Goal: Information Seeking & Learning: Learn about a topic

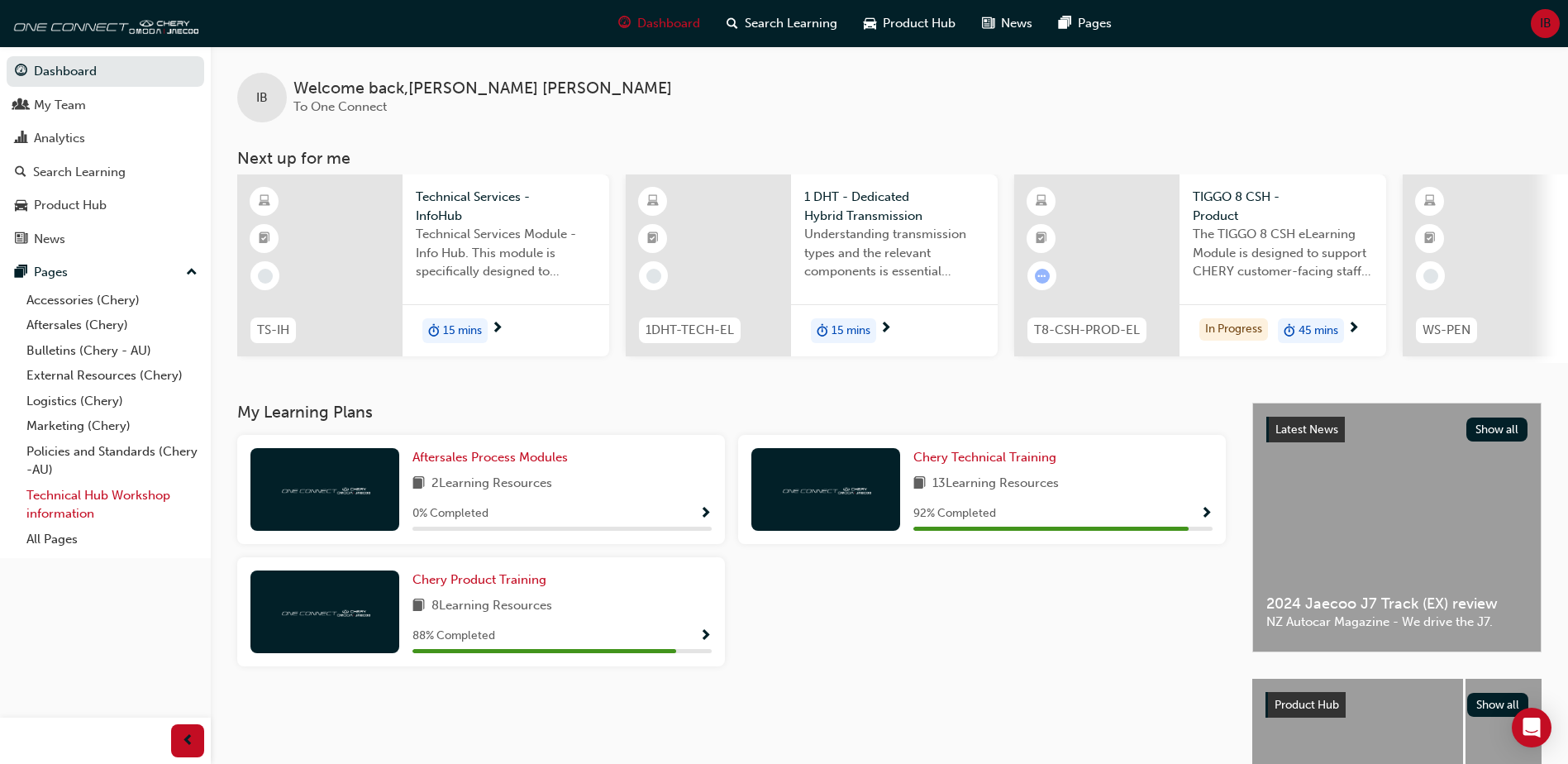
click at [121, 505] on link "Technical Hub Workshop information" at bounding box center [112, 504] width 185 height 43
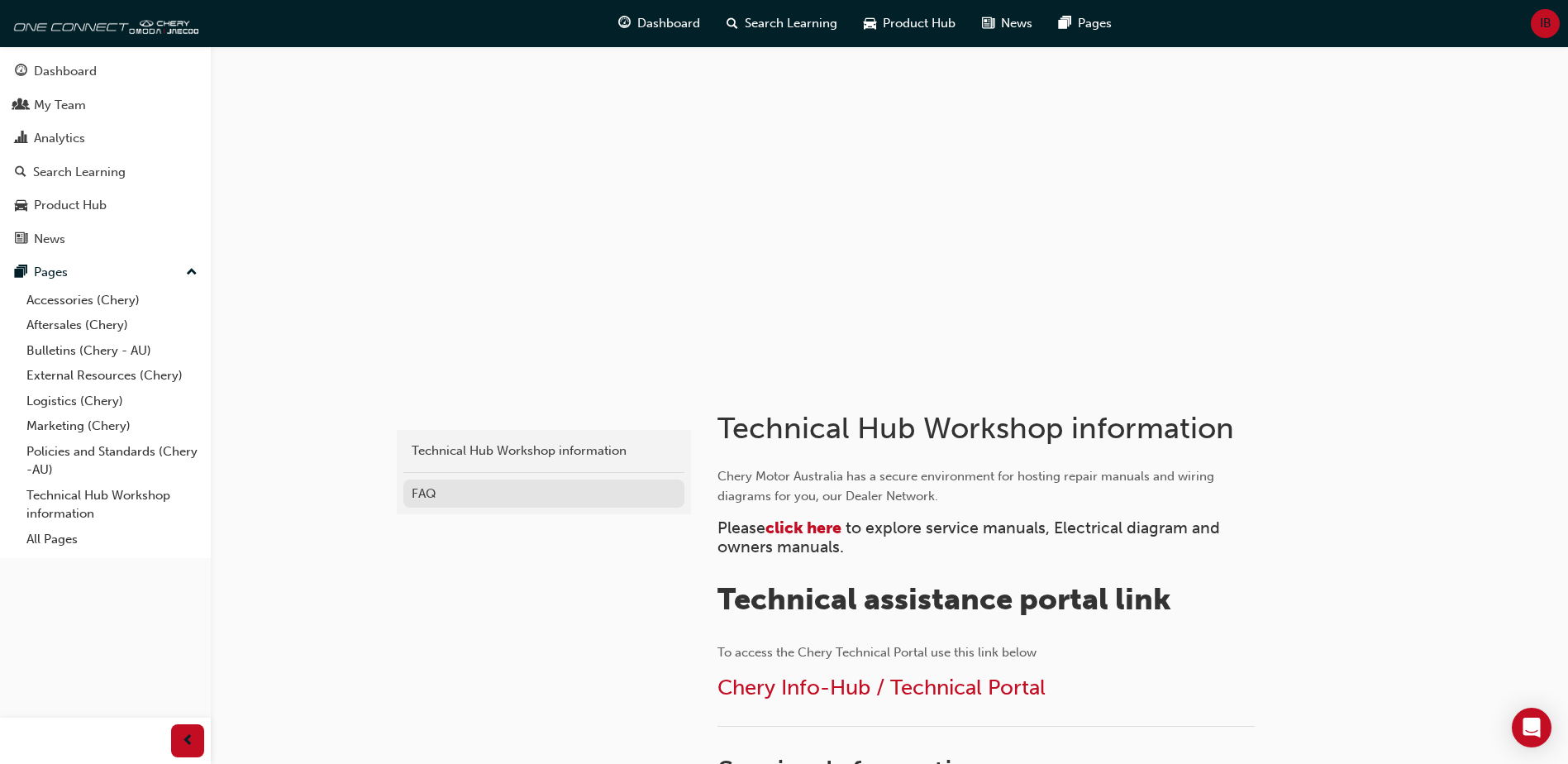
click at [466, 495] on div "FAQ" at bounding box center [544, 494] width 264 height 19
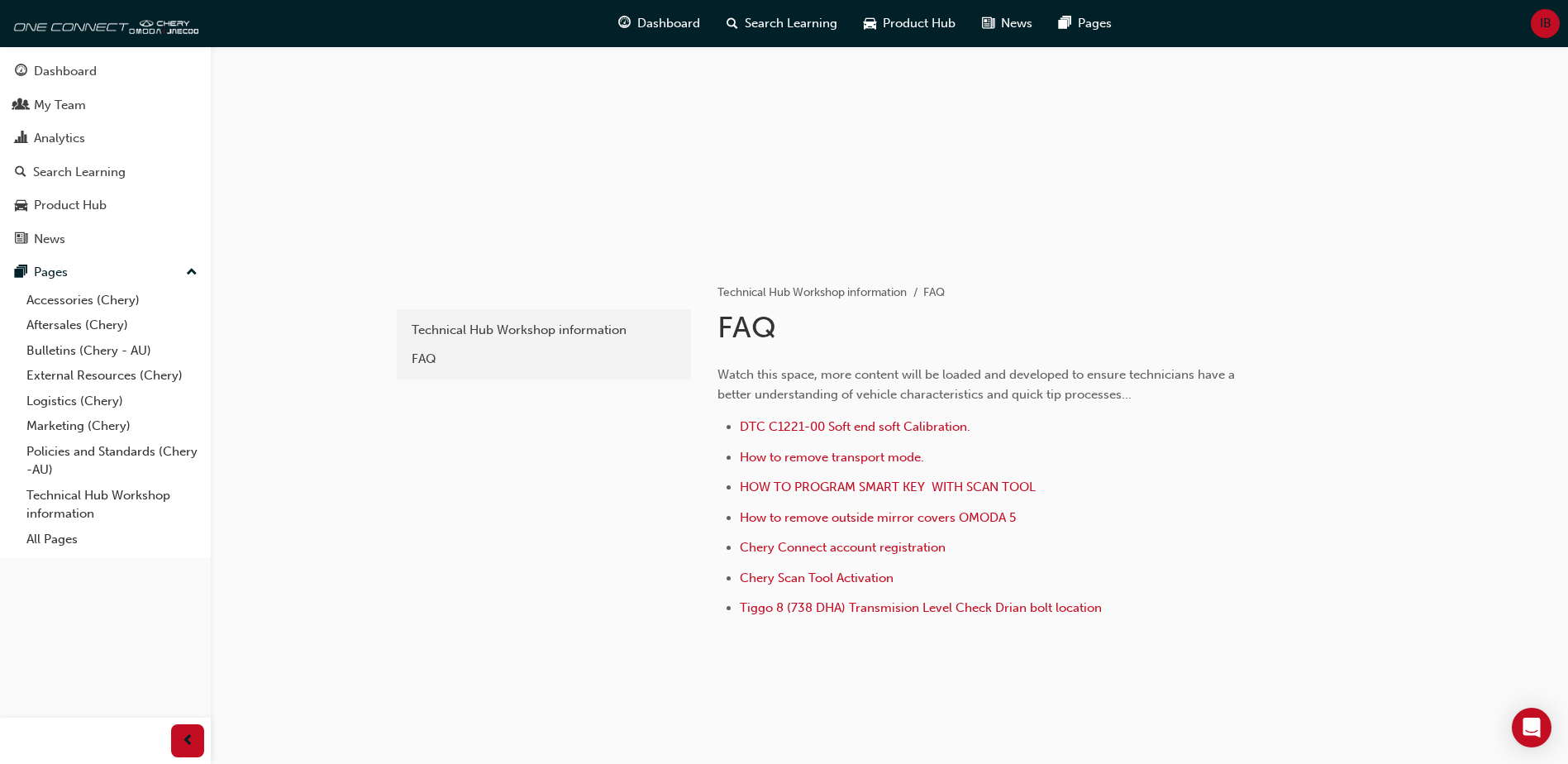
scroll to position [138, 0]
